Goal: Transaction & Acquisition: Purchase product/service

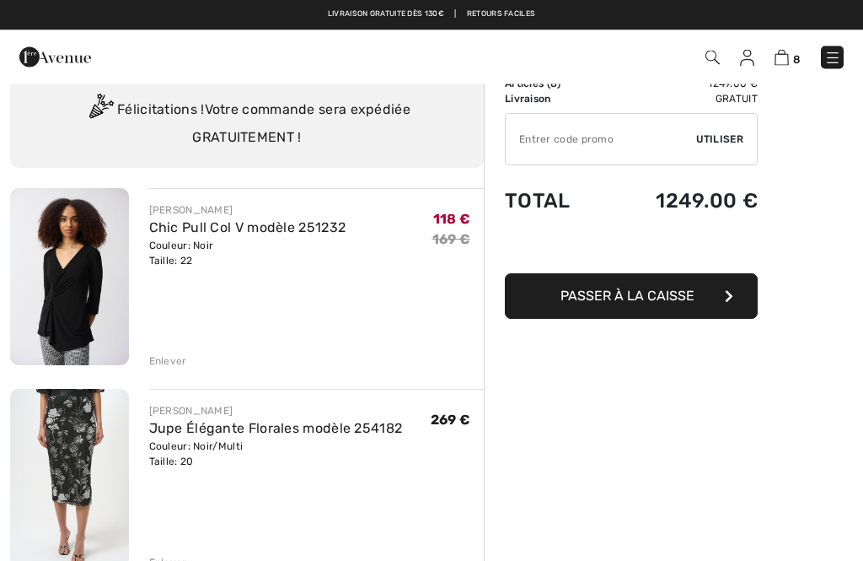
scroll to position [71, 0]
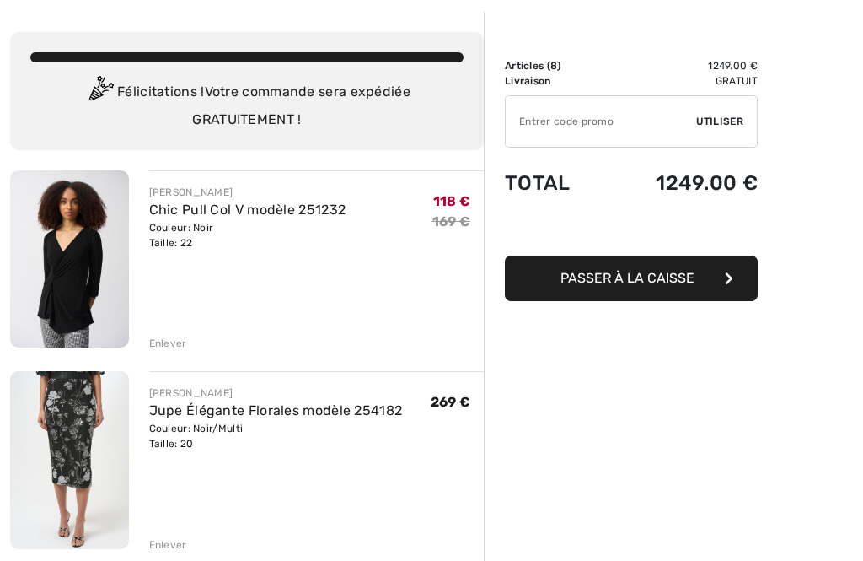
click at [164, 549] on div "Enlever" at bounding box center [168, 544] width 38 height 15
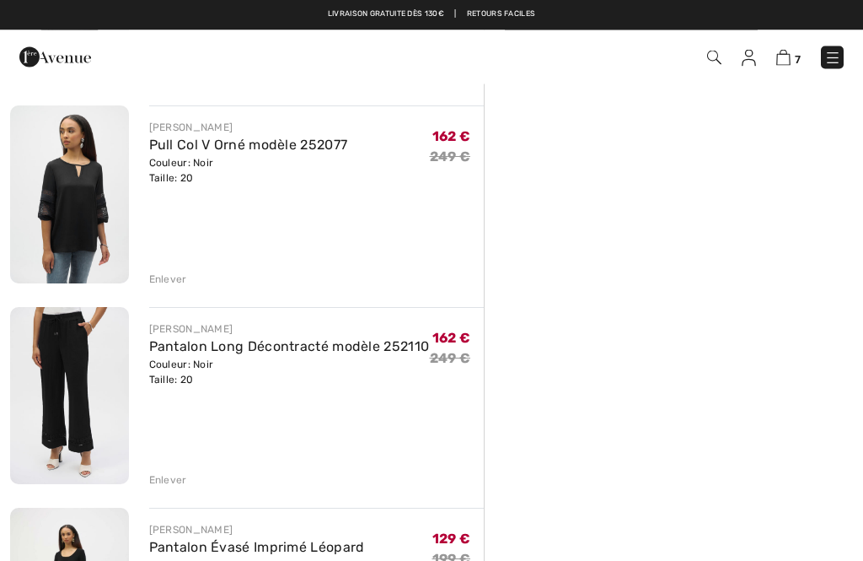
scroll to position [335, 0]
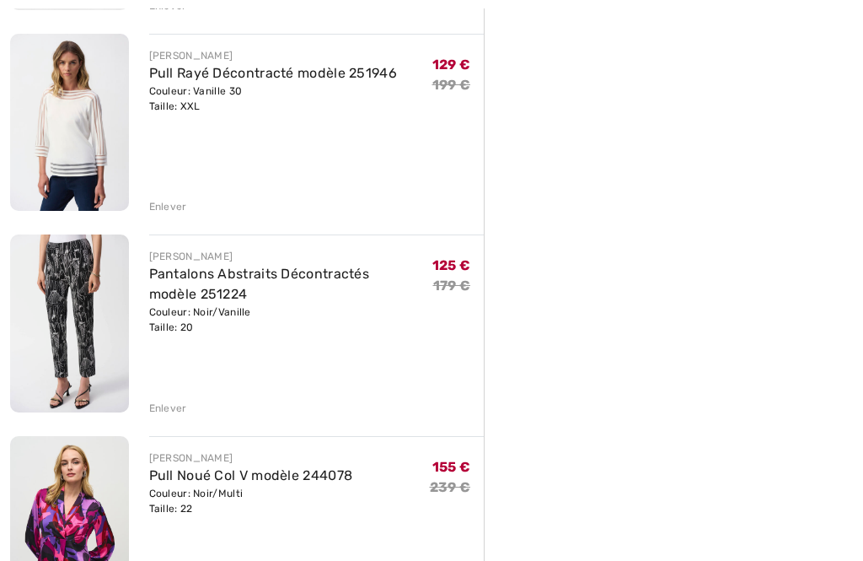
click at [167, 200] on div "Enlever" at bounding box center [168, 207] width 38 height 15
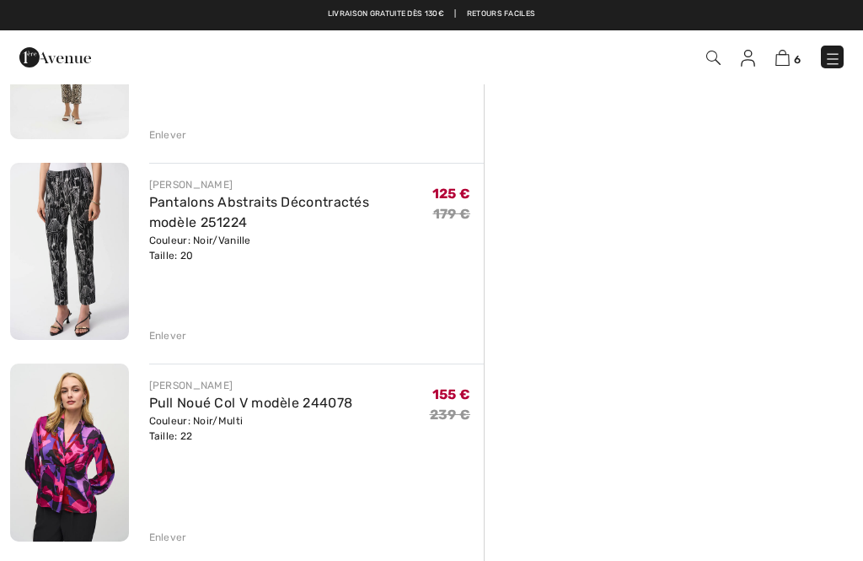
scroll to position [886, 0]
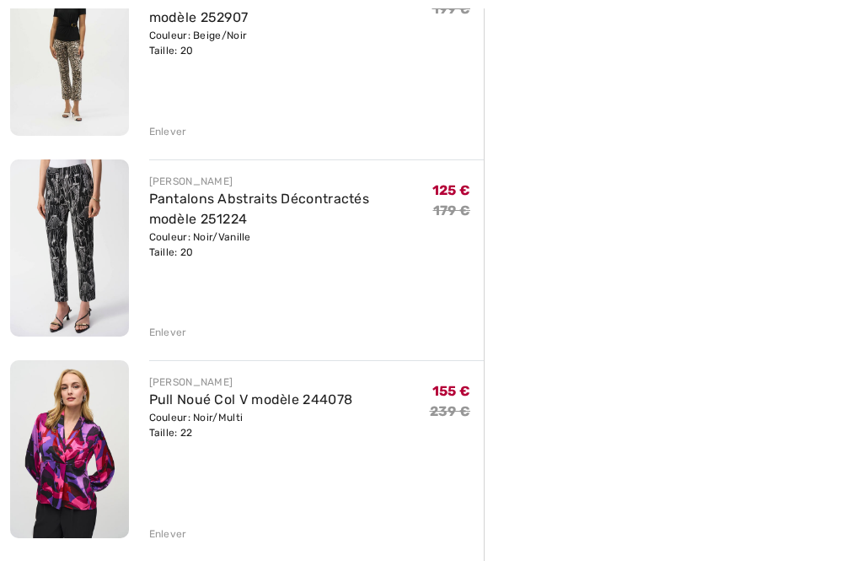
click at [167, 519] on div "JOSEPH RIBKOFF Pull Noué Col V modèle 244078 Couleur: Noir/Multi Taille: 22 Ven…" at bounding box center [316, 450] width 335 height 180
click at [175, 526] on div "Enlever" at bounding box center [168, 533] width 38 height 15
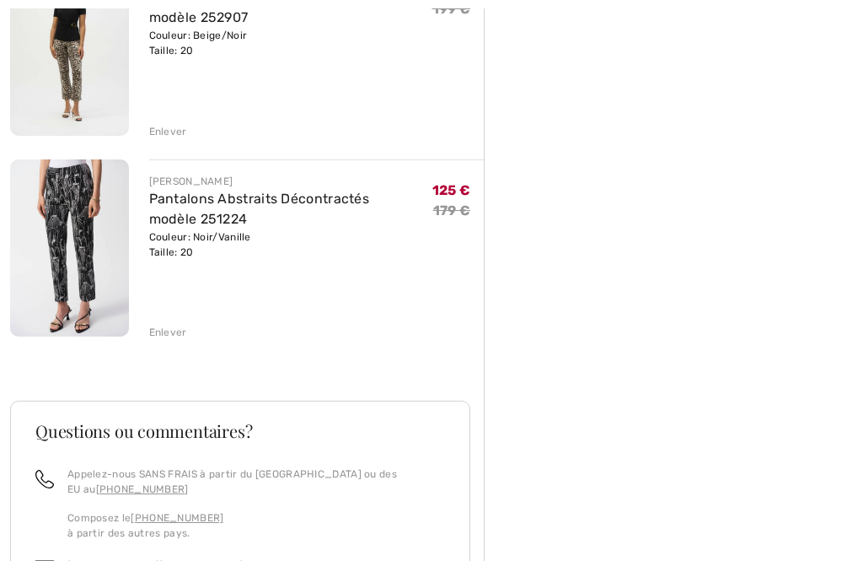
click at [798, 268] on div "Sommaire Description Articles ( 5 ) 696.00 € Code promo 0.00 € Livraison Gratui…" at bounding box center [673, 30] width 379 height 1666
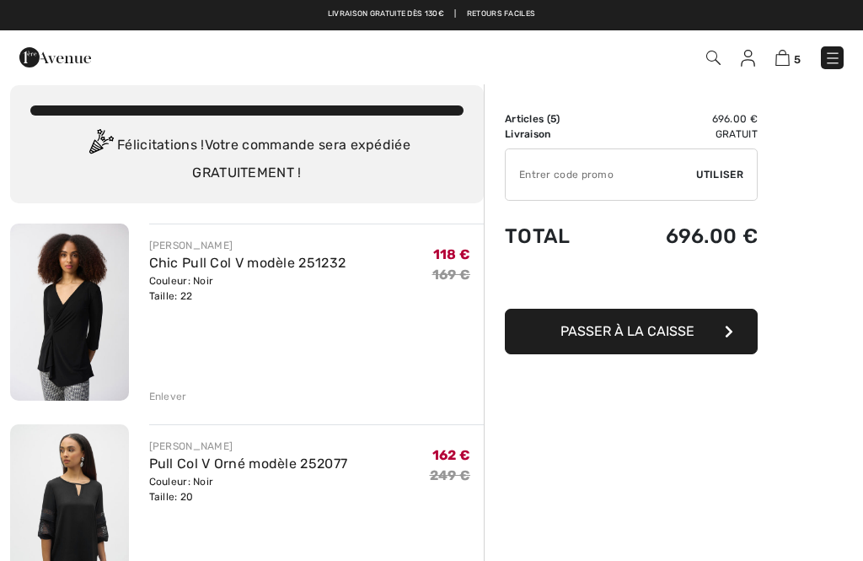
scroll to position [0, 0]
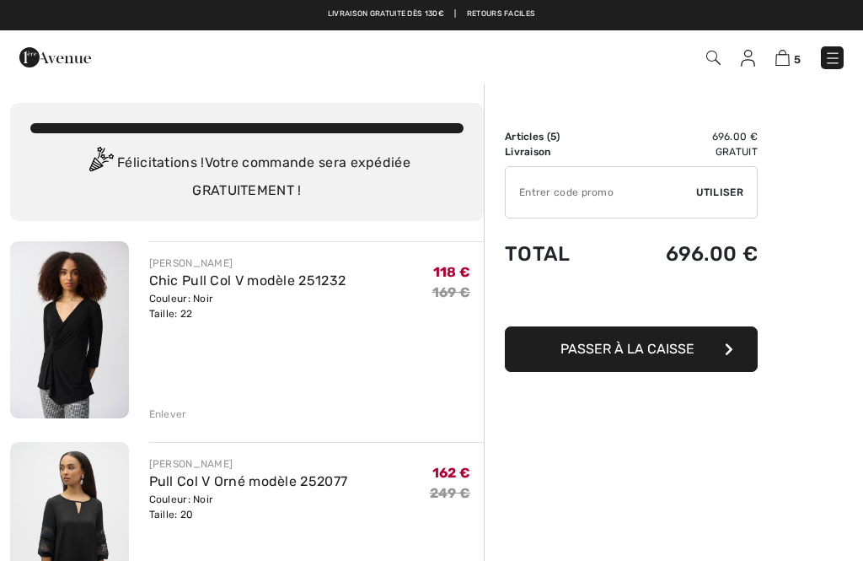
click at [563, 196] on input "TEXT" at bounding box center [601, 192] width 190 height 51
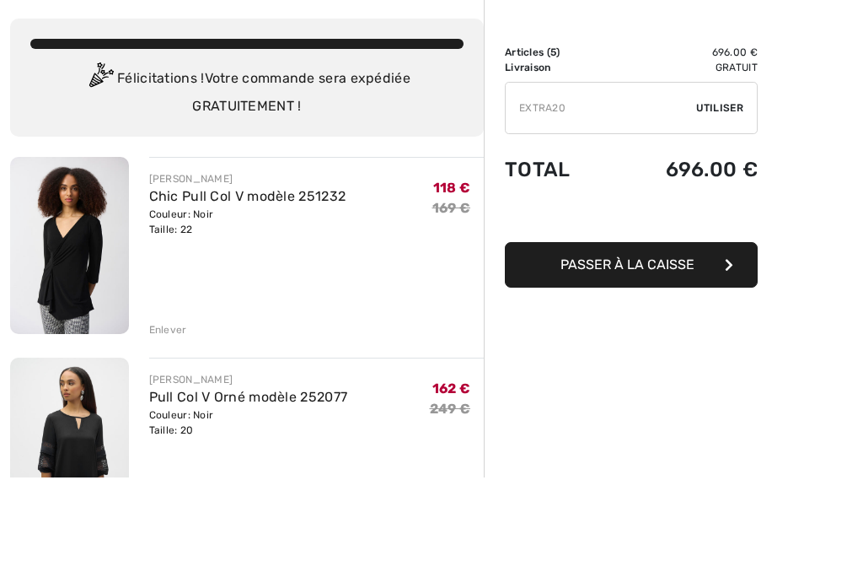
type input "EXTRA20"
click at [738, 185] on span "Utiliser" at bounding box center [719, 192] width 47 height 15
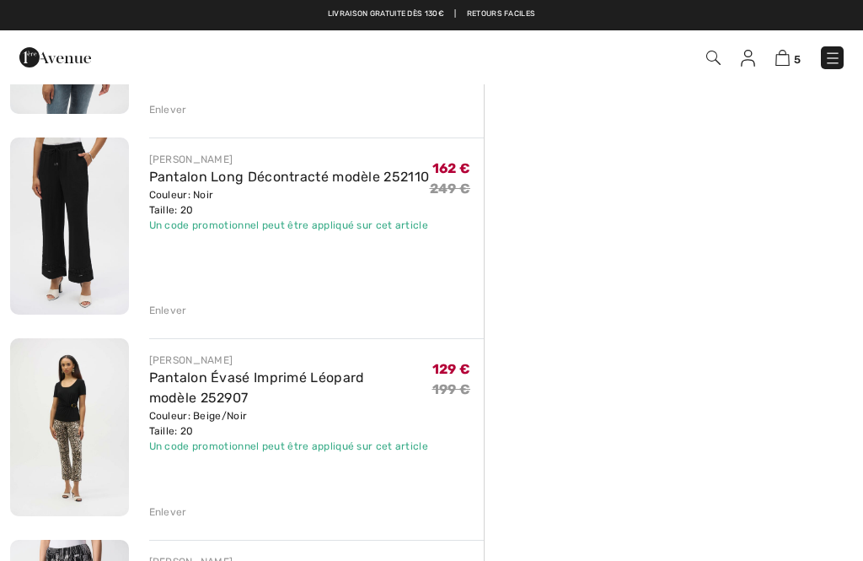
scroll to position [504, 0]
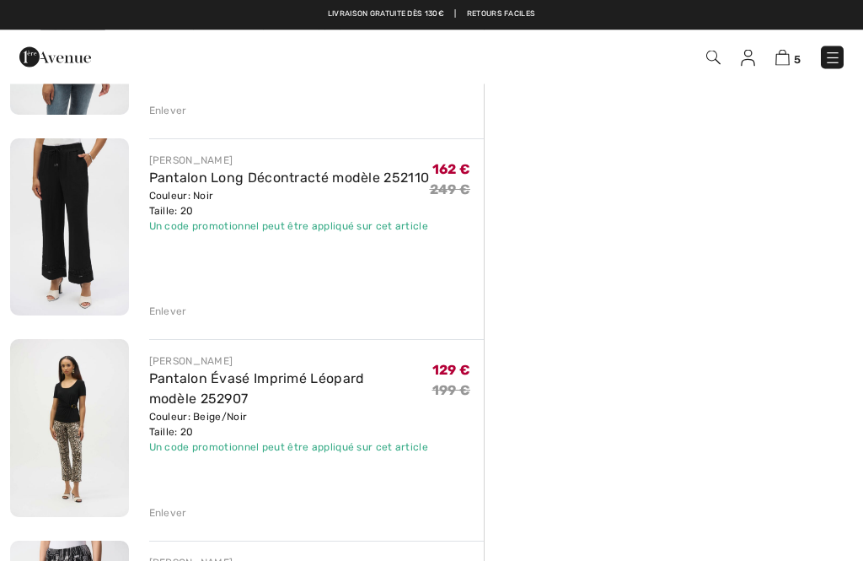
click at [832, 210] on div "Sommaire Description Articles ( 5 ) 696.00 € Code promo -139.20 € Livraison Gra…" at bounding box center [673, 412] width 379 height 1666
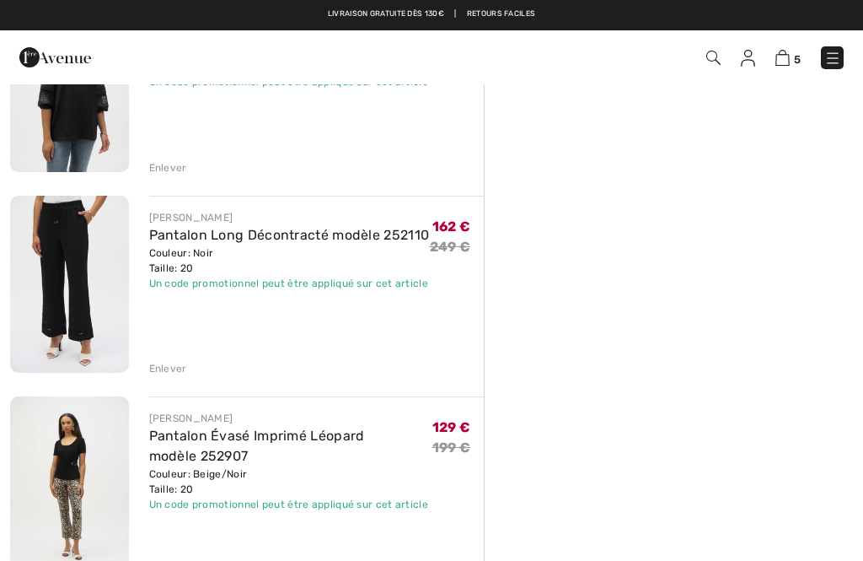
scroll to position [443, 0]
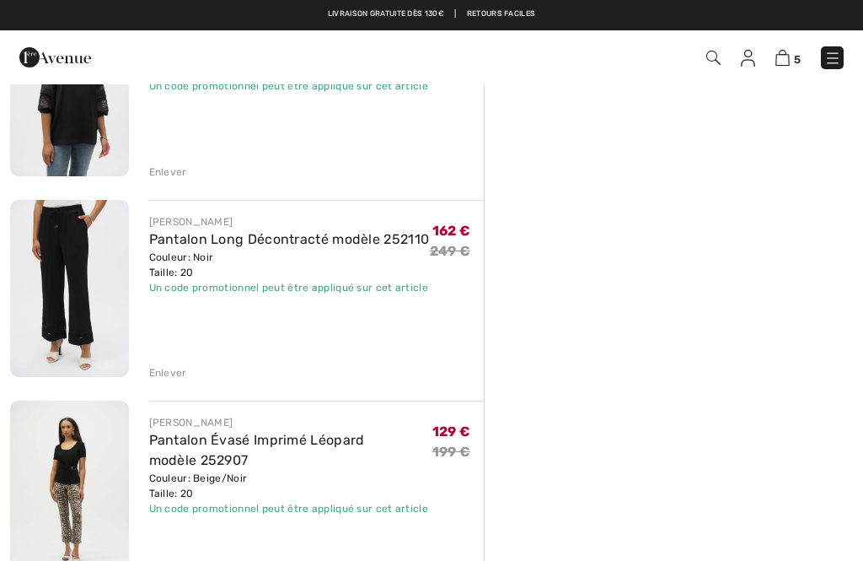
click at [67, 271] on img at bounding box center [69, 288] width 119 height 177
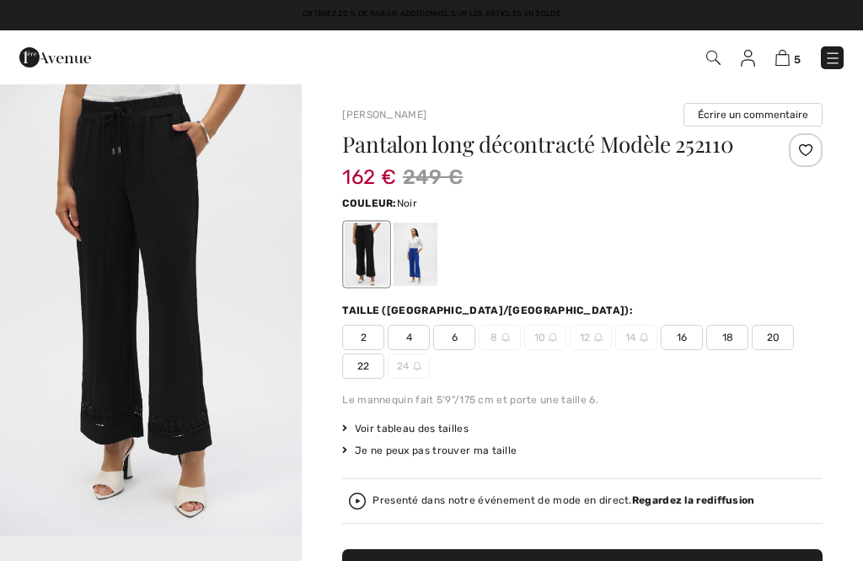
checkbox input "true"
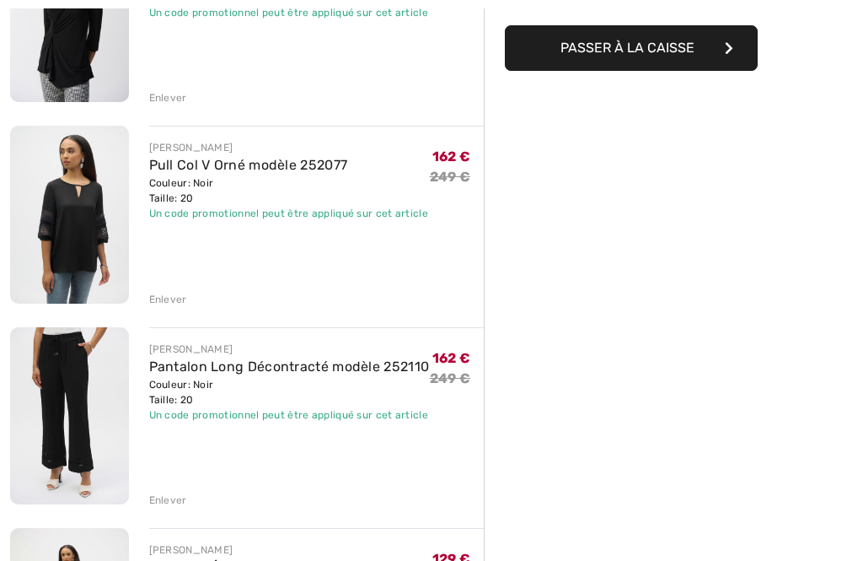
scroll to position [318, 0]
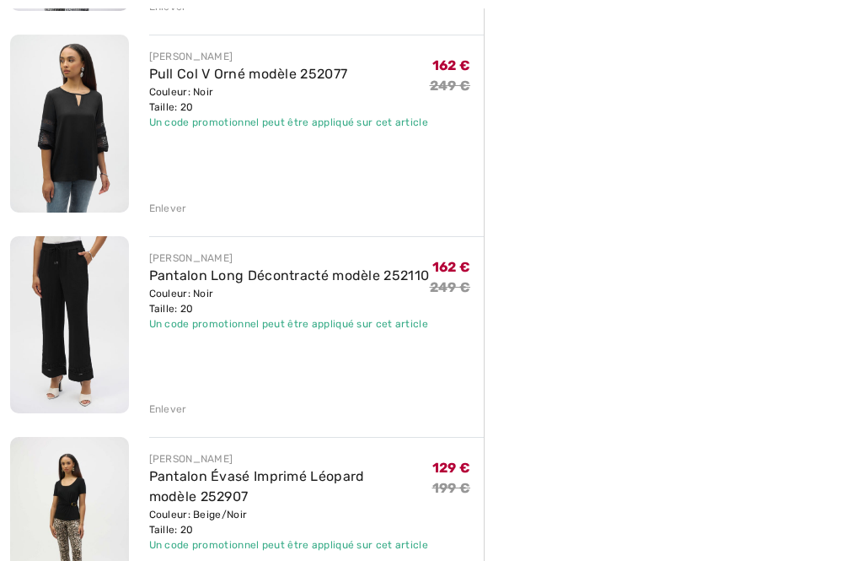
click at [166, 408] on div "Enlever" at bounding box center [168, 409] width 38 height 15
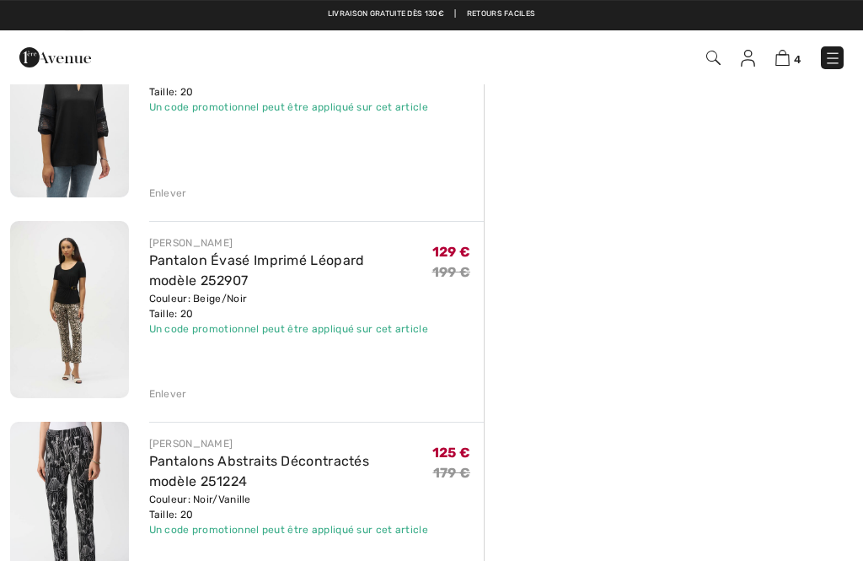
scroll to position [417, 0]
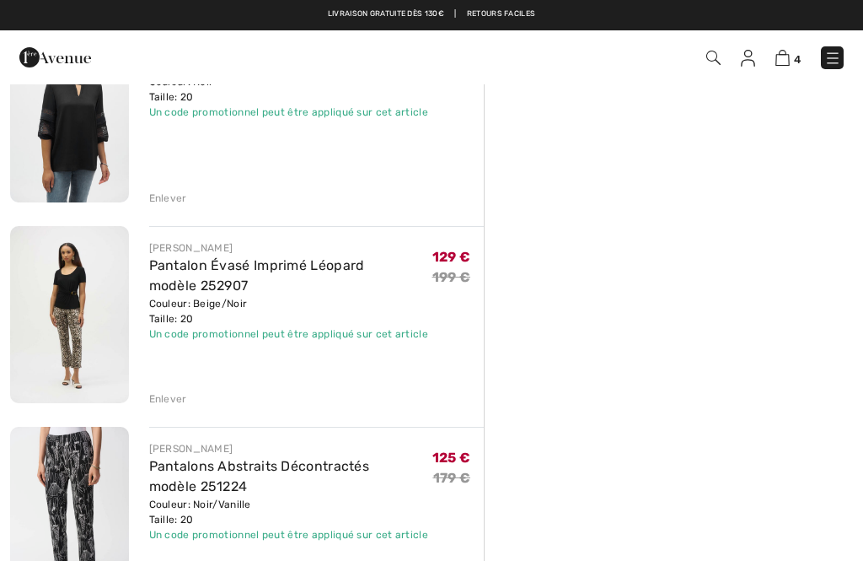
click at [91, 340] on img at bounding box center [69, 314] width 119 height 177
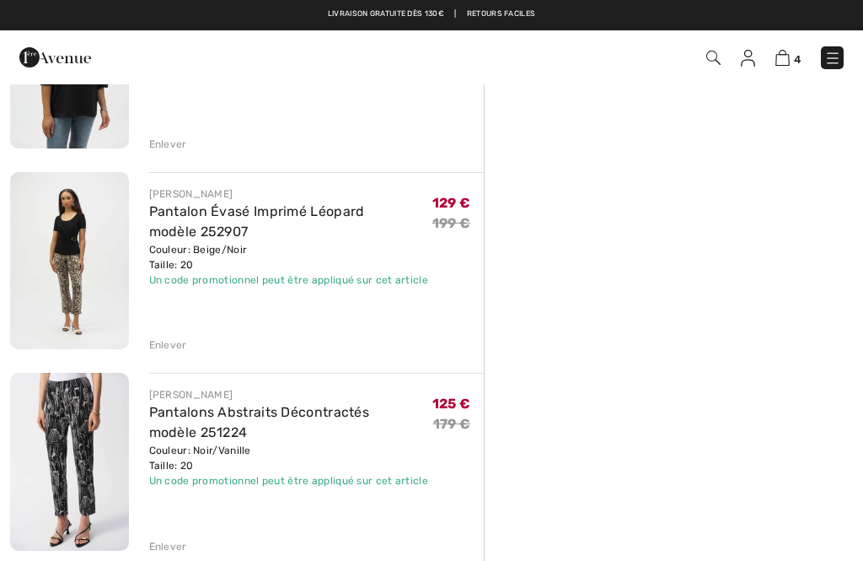
click at [62, 444] on img at bounding box center [69, 461] width 119 height 177
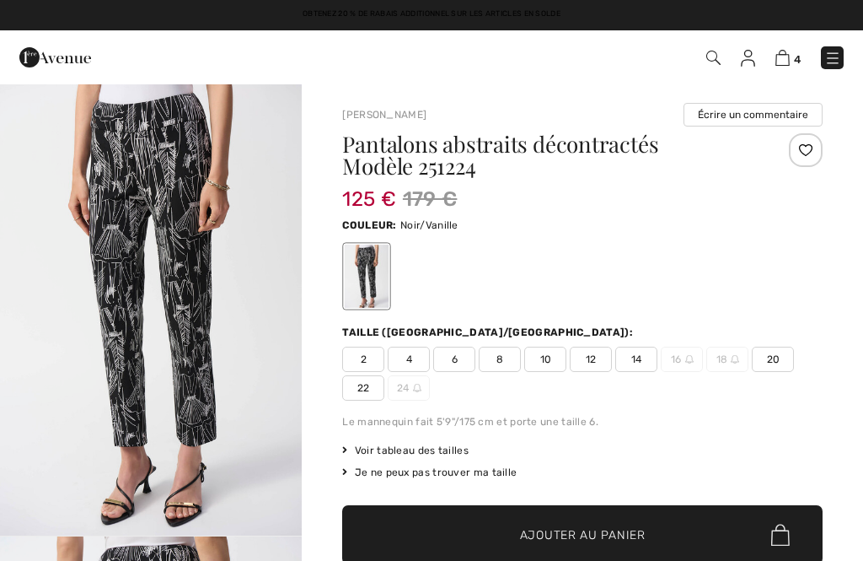
checkbox input "true"
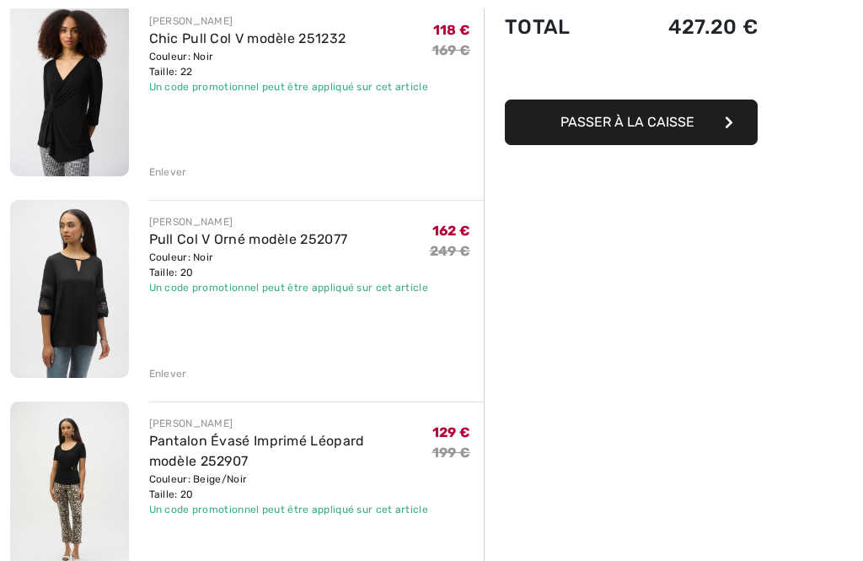
scroll to position [244, 0]
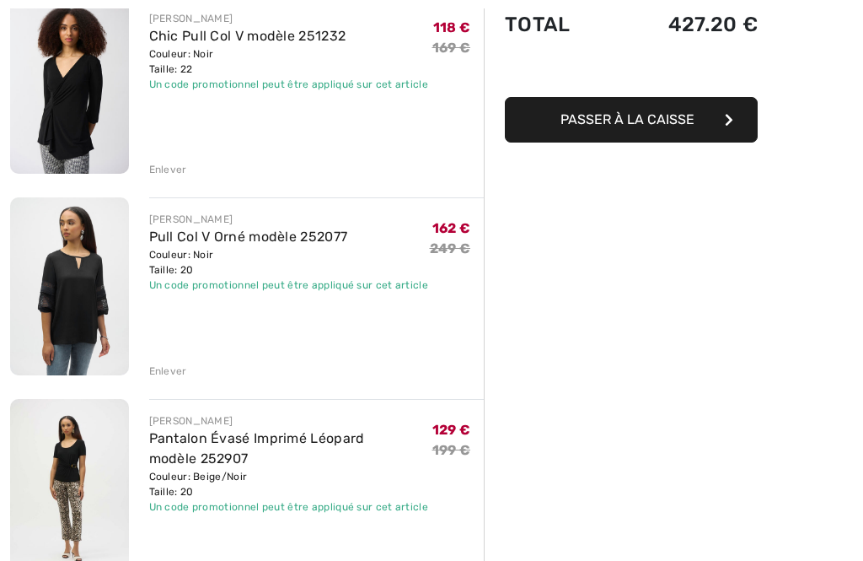
click at [169, 367] on div "Enlever" at bounding box center [168, 370] width 38 height 15
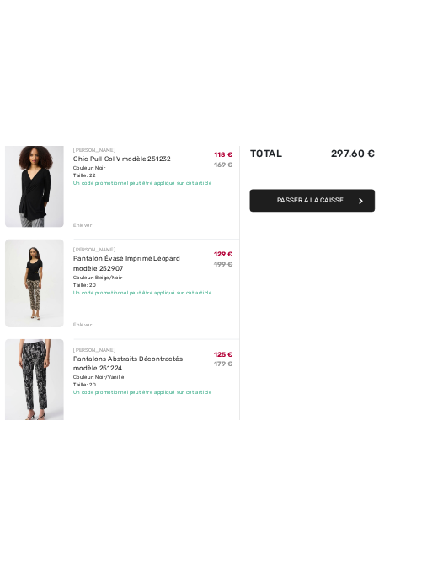
scroll to position [0, 0]
